Goal: Information Seeking & Learning: Learn about a topic

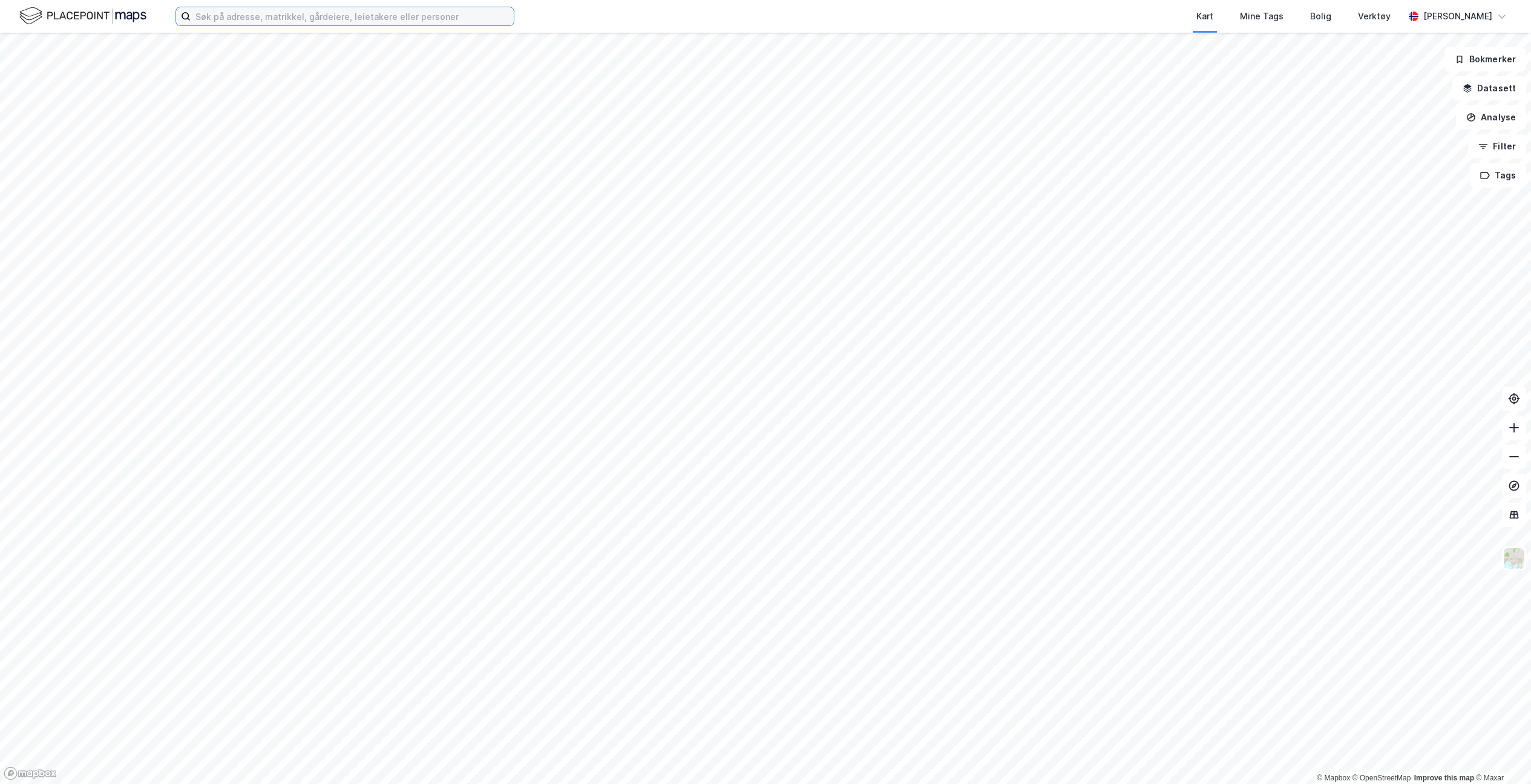
click at [292, 14] on input at bounding box center [352, 16] width 323 height 18
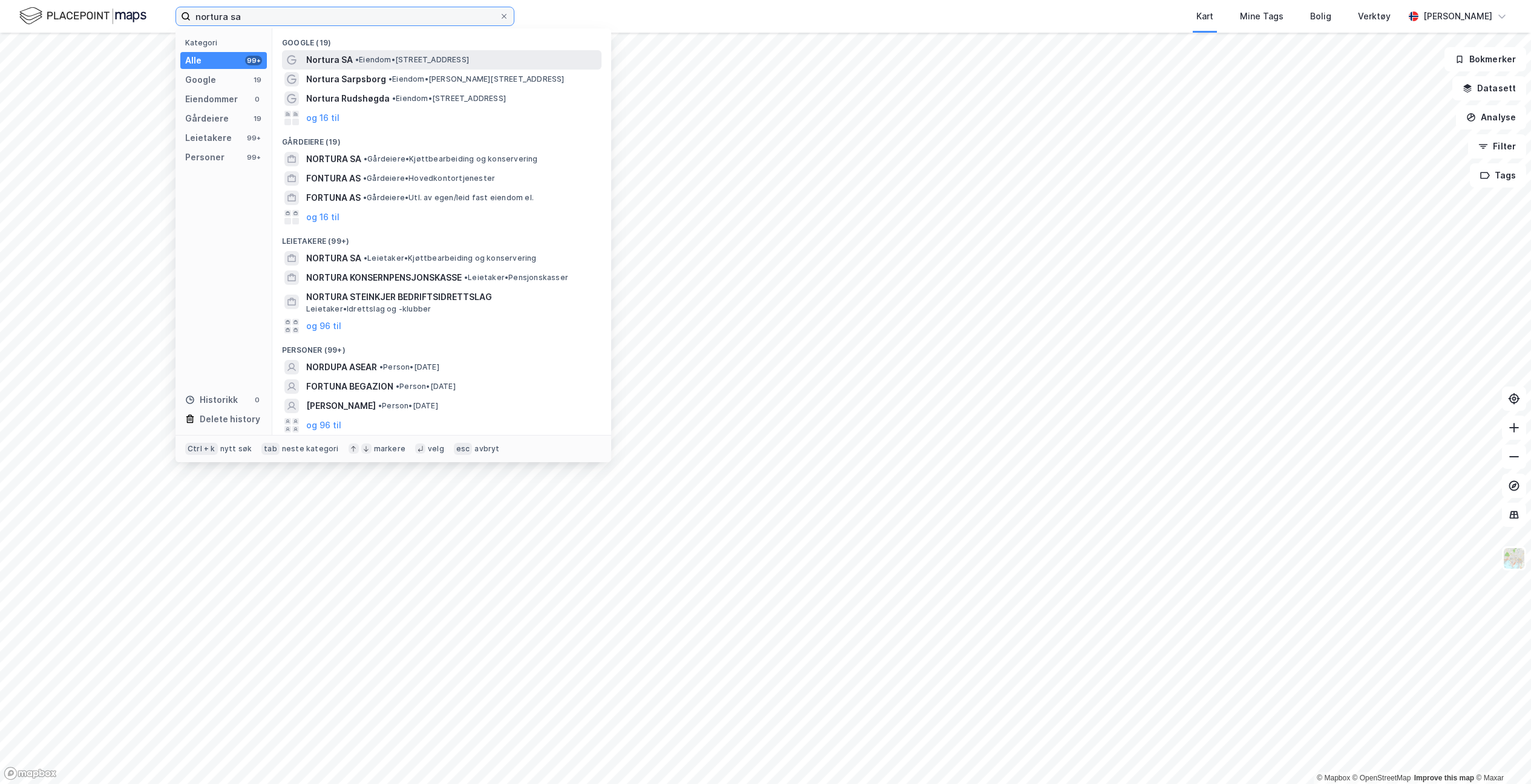
type input "nortura sa"
click at [380, 56] on span "• Eiendom • [STREET_ADDRESS]" at bounding box center [412, 60] width 114 height 10
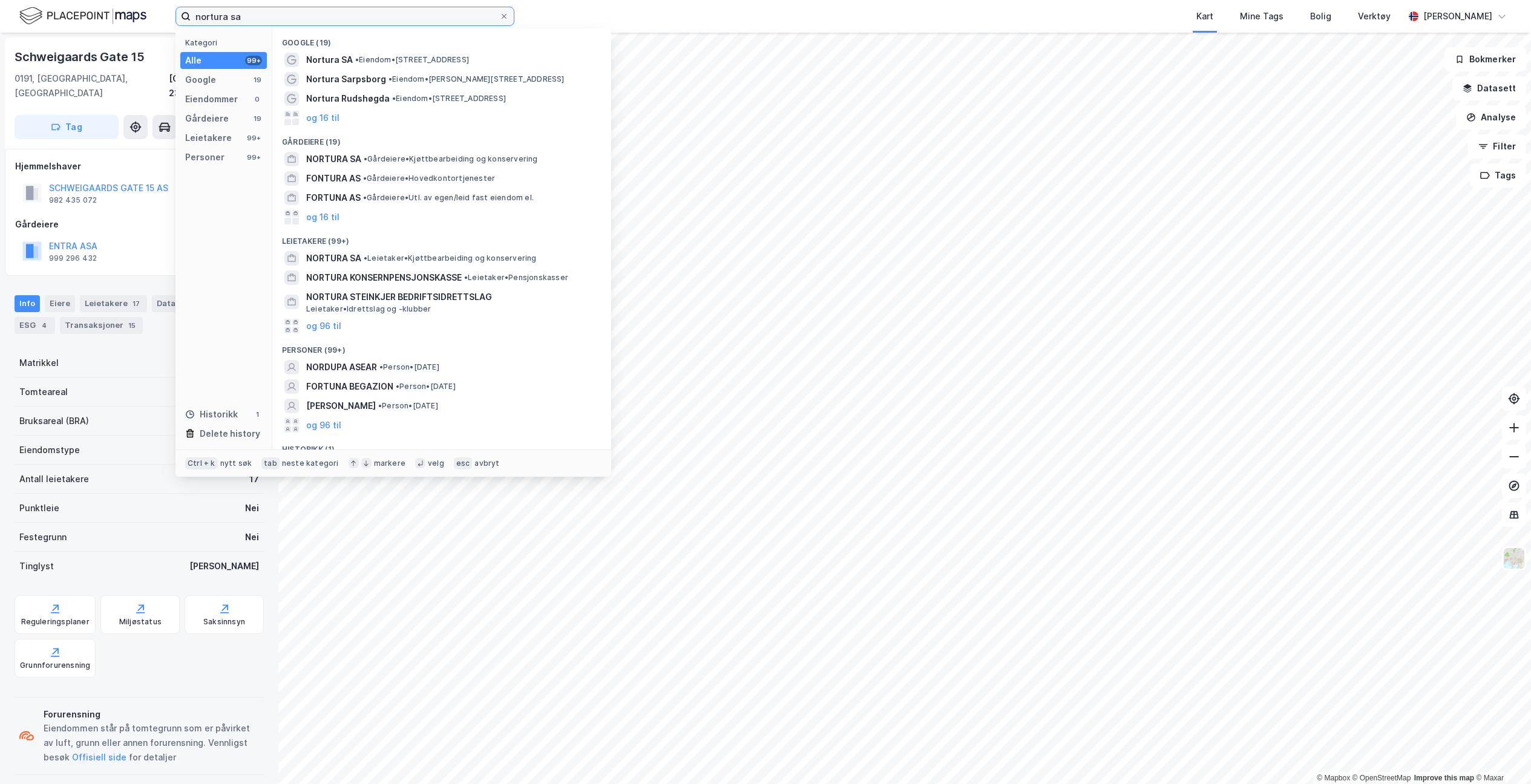
click at [272, 23] on input "nortura sa" at bounding box center [345, 16] width 309 height 18
click at [222, 99] on div "Eiendommer" at bounding box center [211, 99] width 53 height 14
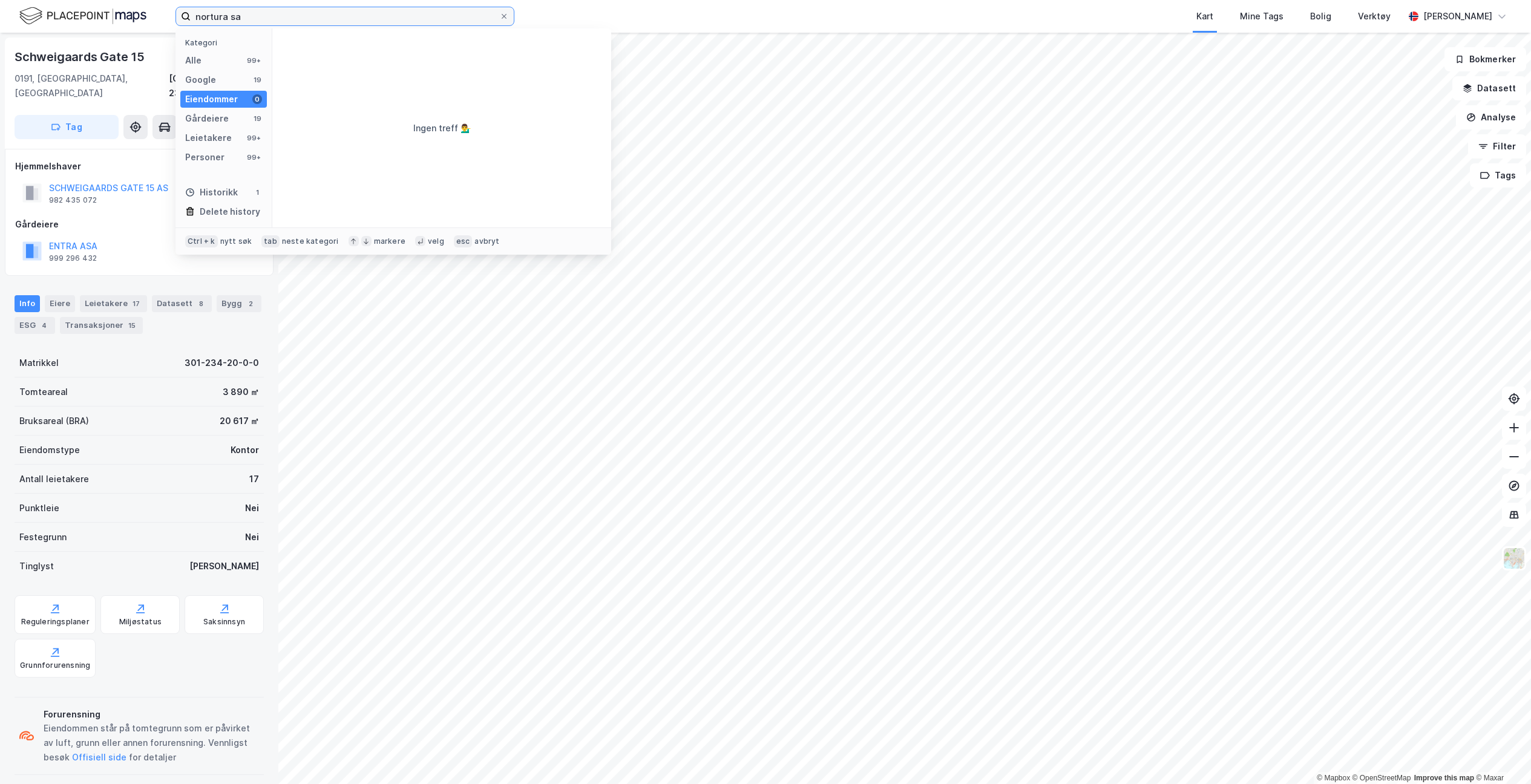
click at [270, 12] on input "nortura sa" at bounding box center [345, 16] width 309 height 18
click at [55, 12] on img at bounding box center [83, 16] width 127 height 21
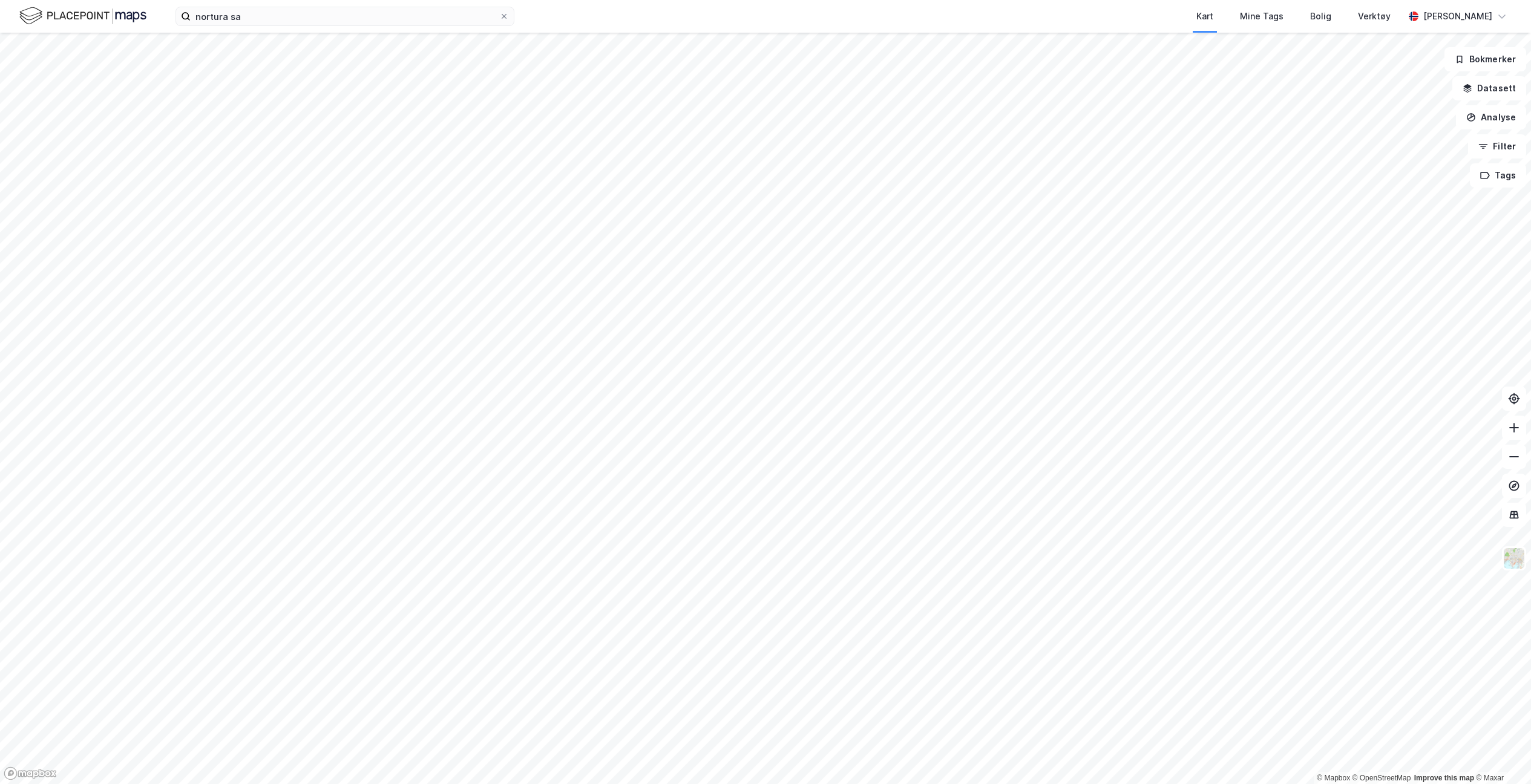
click at [232, 6] on div "nortura sa Kart Mine Tags Bolig Verktøy [PERSON_NAME]" at bounding box center [765, 16] width 1531 height 33
click at [263, 20] on input "nortura sa" at bounding box center [345, 16] width 309 height 18
click at [231, 118] on div "Gårdeiere 19" at bounding box center [223, 118] width 86 height 17
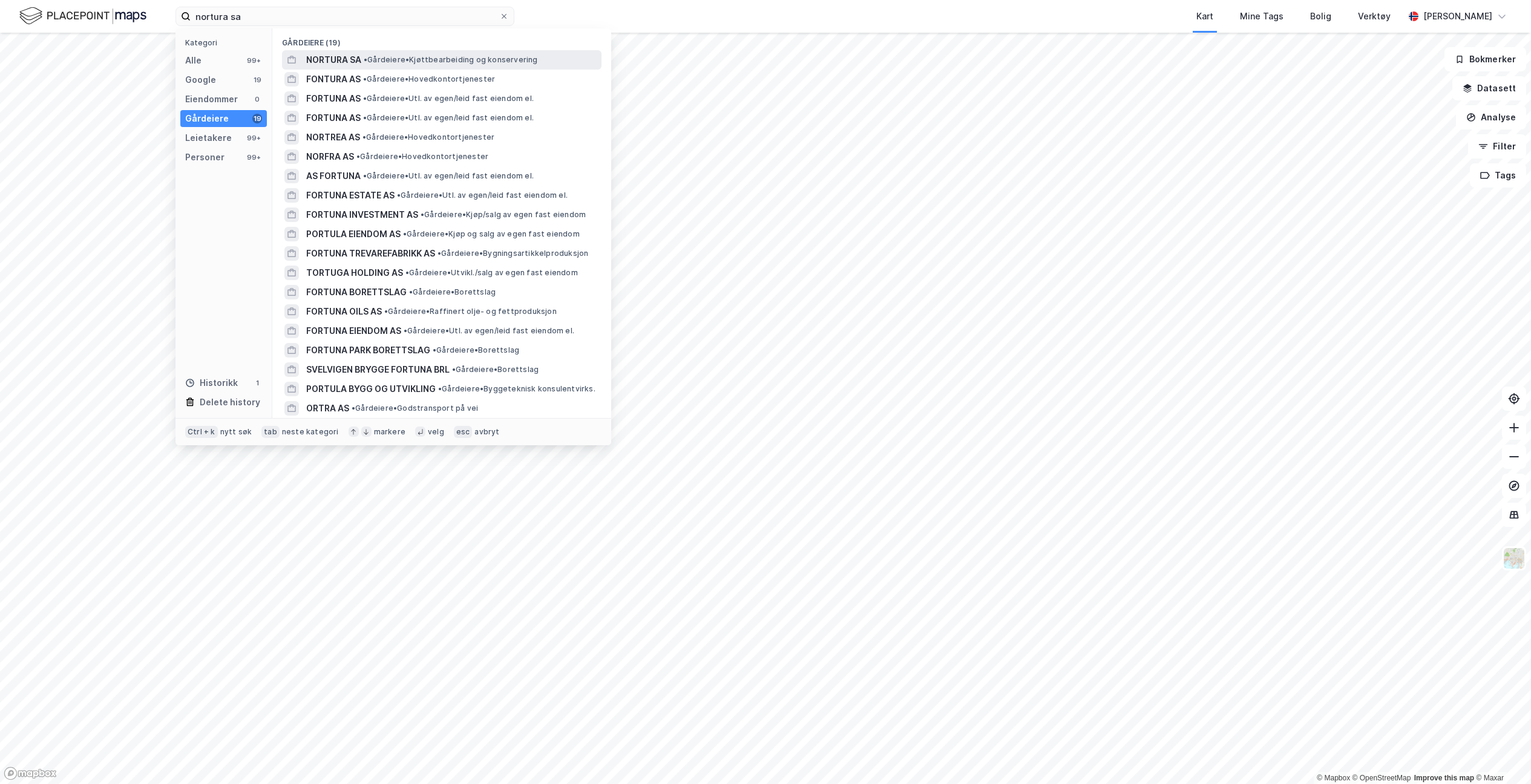
click at [420, 58] on span "• Gårdeiere • Kjøttbearbeiding og konservering" at bounding box center [451, 60] width 174 height 10
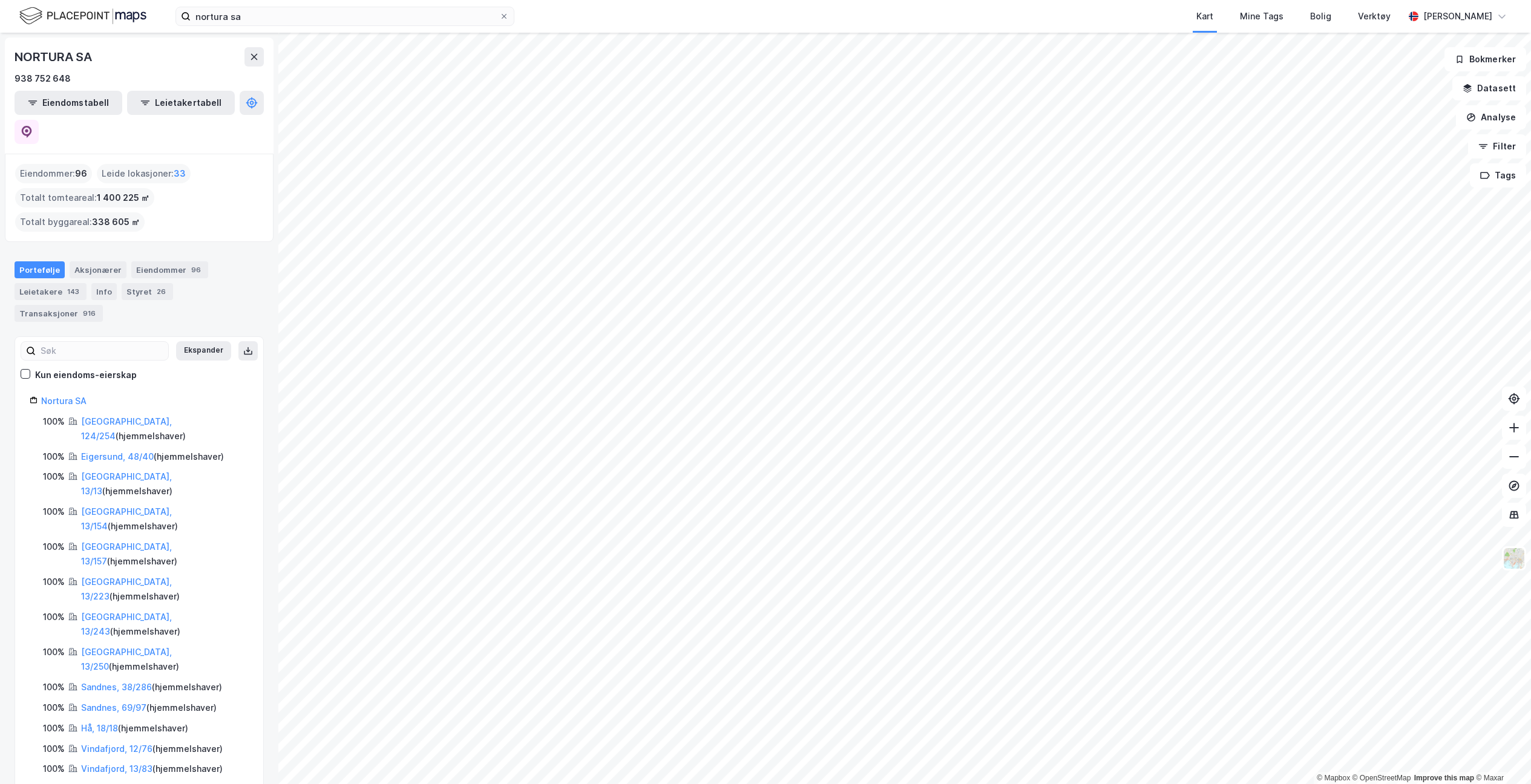
click at [144, 504] on div "[GEOGRAPHIC_DATA], 13/154 ( hjemmelshaver )" at bounding box center [165, 519] width 168 height 29
click at [145, 506] on link "[GEOGRAPHIC_DATA], 13/154" at bounding box center [127, 519] width 91 height 25
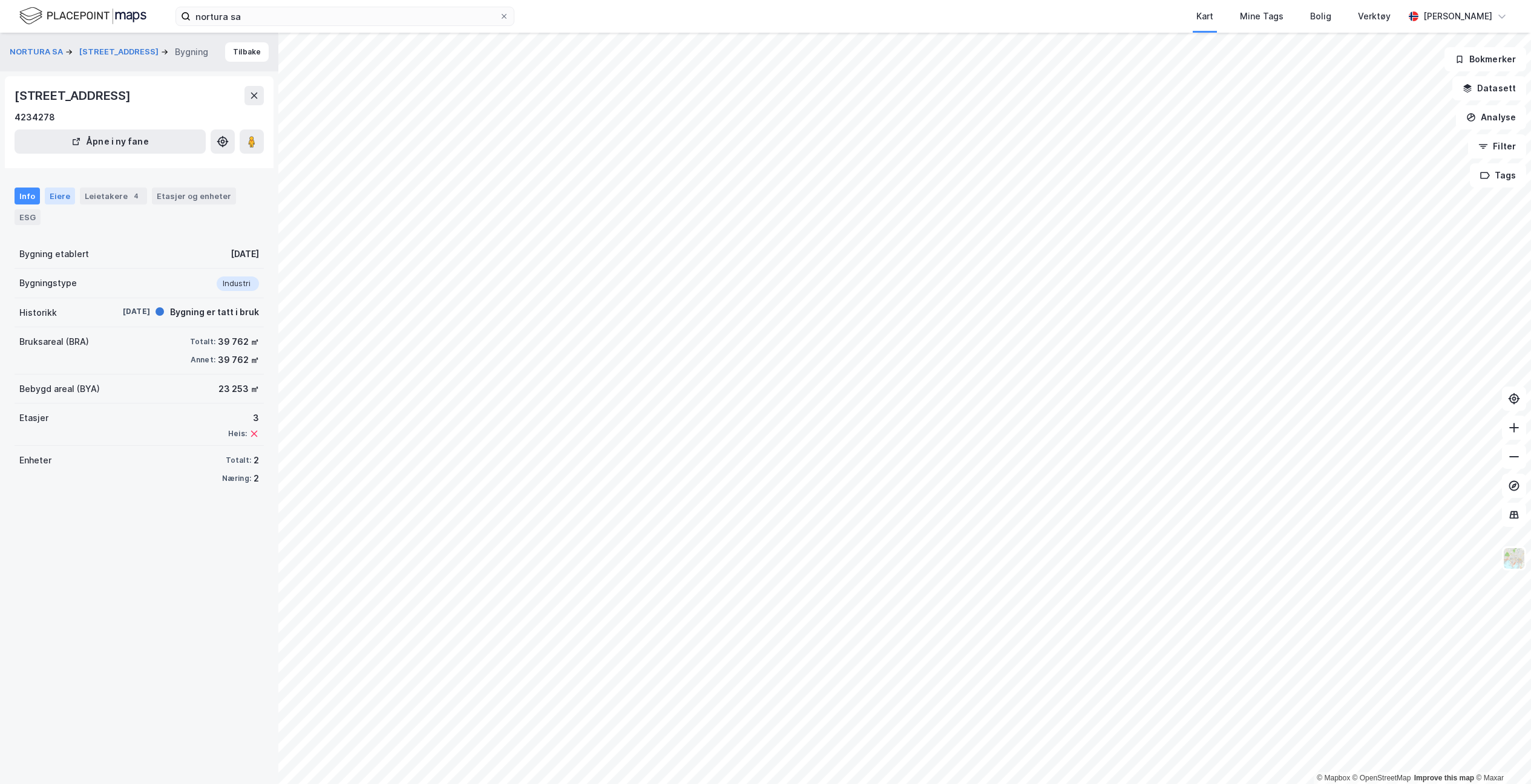
click at [62, 205] on div "Eiere" at bounding box center [60, 196] width 31 height 17
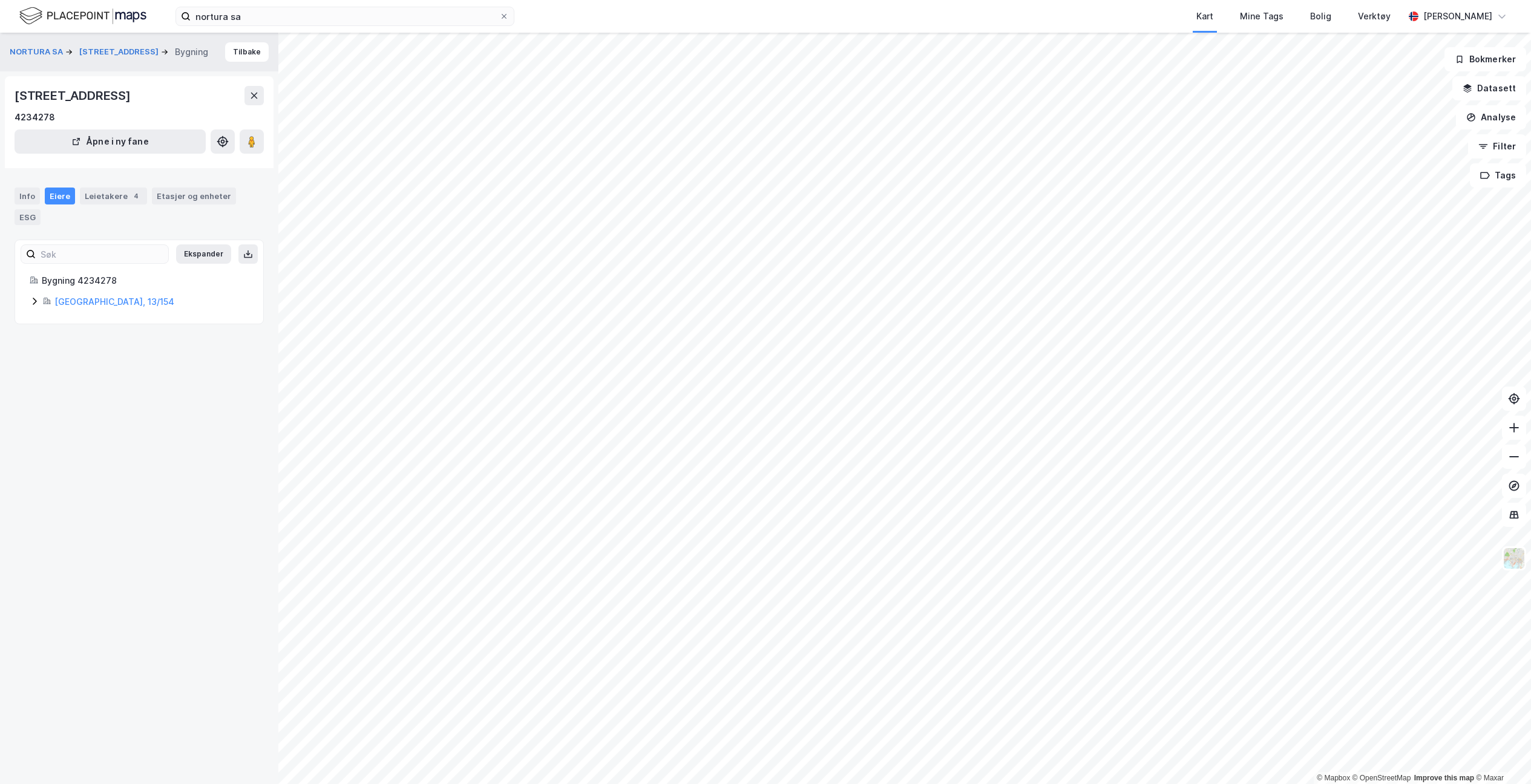
click at [36, 306] on icon at bounding box center [34, 301] width 10 height 10
